Goal: Understand process/instructions: Learn how to perform a task or action

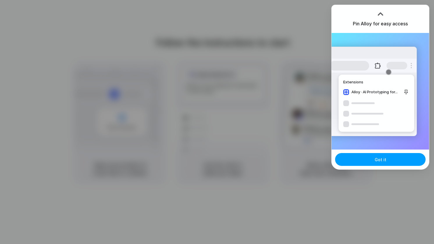
click at [364, 161] on button "Got it" at bounding box center [380, 159] width 90 height 13
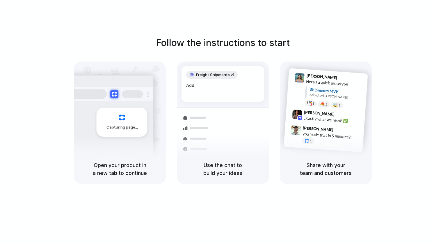
click at [245, 43] on h1 "Follow the instructions to start" at bounding box center [223, 43] width 134 height 14
click at [131, 17] on div "Follow the instructions to start Capturing page Open your product in a new tab …" at bounding box center [223, 127] width 446 height 255
